Goal: Check status: Check status

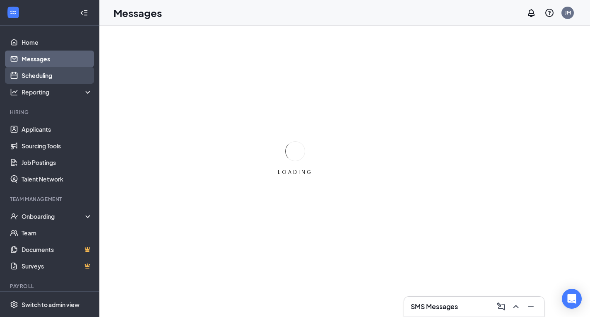
click at [36, 78] on link "Scheduling" at bounding box center [57, 75] width 71 height 17
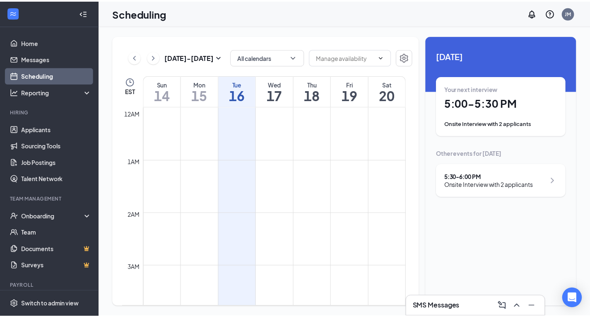
scroll to position [407, 0]
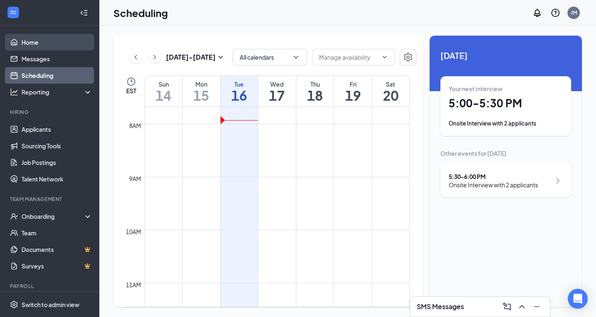
click at [41, 39] on link "Home" at bounding box center [57, 42] width 71 height 17
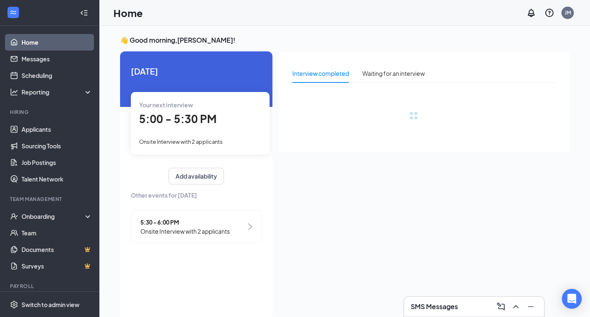
drag, startPoint x: 198, startPoint y: 114, endPoint x: 203, endPoint y: 114, distance: 5.0
click at [198, 114] on span "5:00 - 5:30 PM" at bounding box center [177, 119] width 77 height 14
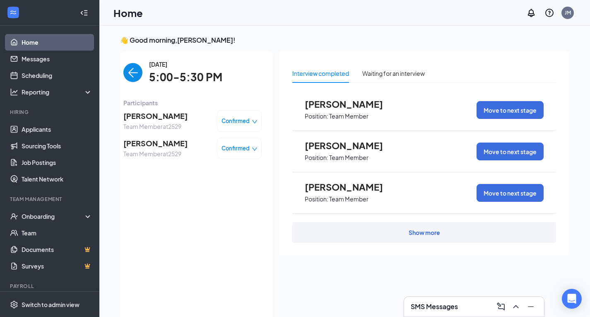
scroll to position [3, 0]
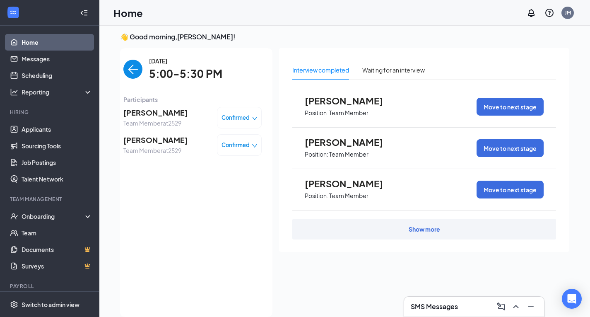
click at [132, 64] on img "back-button" at bounding box center [132, 69] width 19 height 19
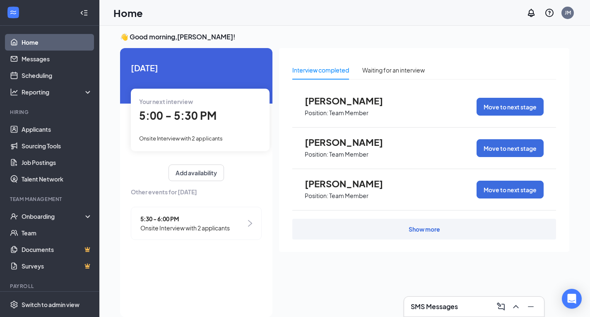
click at [173, 216] on span "5:30 - 6:00 PM" at bounding box center [184, 218] width 89 height 9
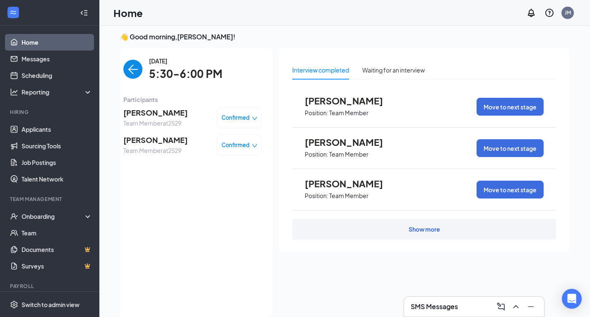
click at [130, 70] on img "back-button" at bounding box center [132, 69] width 19 height 19
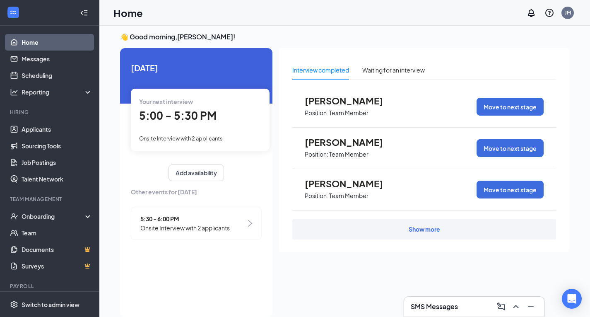
click at [162, 104] on span "Your next interview" at bounding box center [166, 101] width 54 height 7
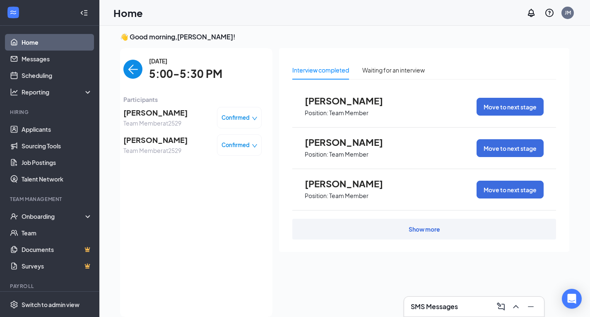
click at [127, 61] on img "back-button" at bounding box center [132, 69] width 19 height 19
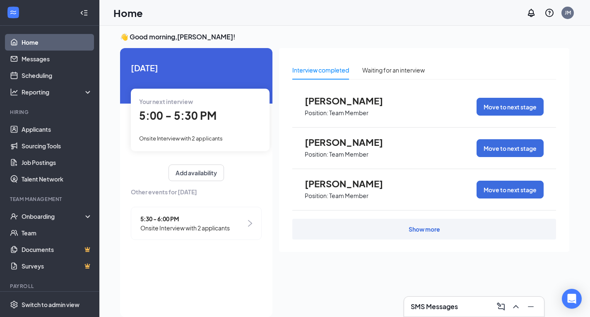
click at [74, 37] on link "Home" at bounding box center [57, 42] width 71 height 17
